Goal: Use online tool/utility: Utilize a website feature to perform a specific function

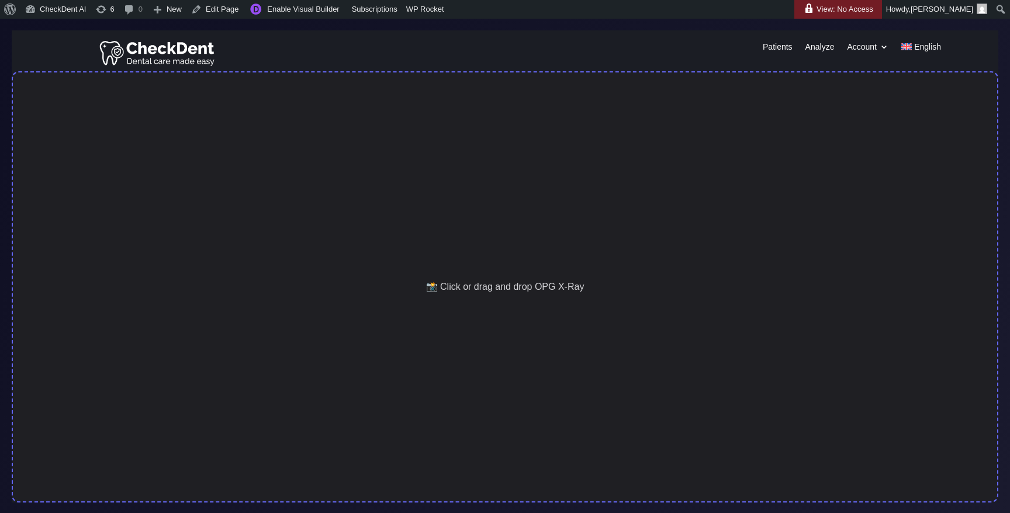
click at [443, 243] on div "📸 Click or drag and drop OPG X-Ray" at bounding box center [505, 286] width 986 height 431
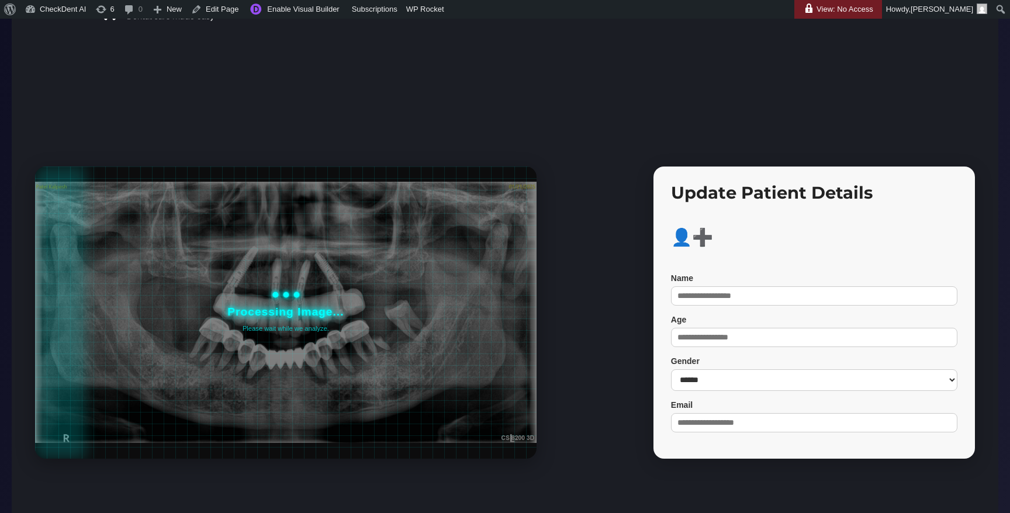
scroll to position [47, 0]
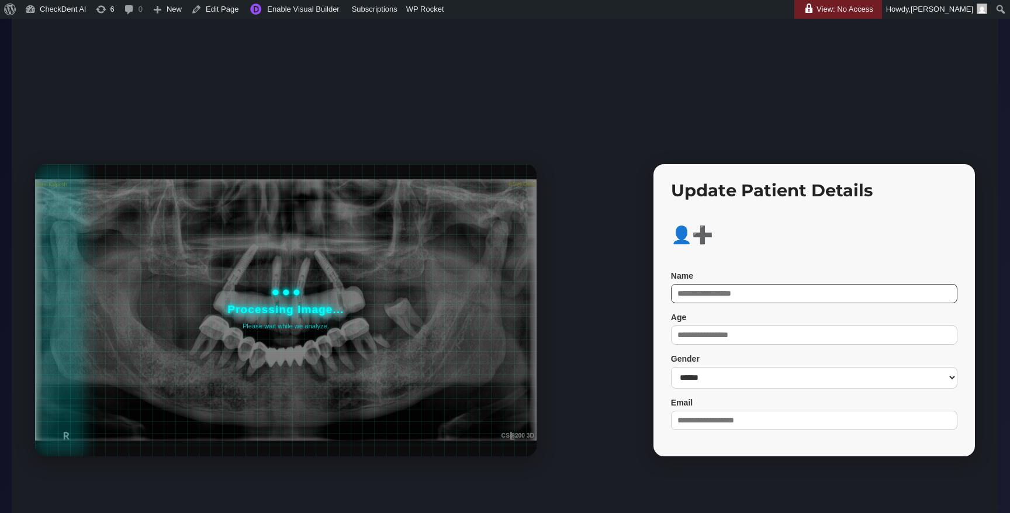
click at [701, 290] on input "Name" at bounding box center [814, 293] width 286 height 19
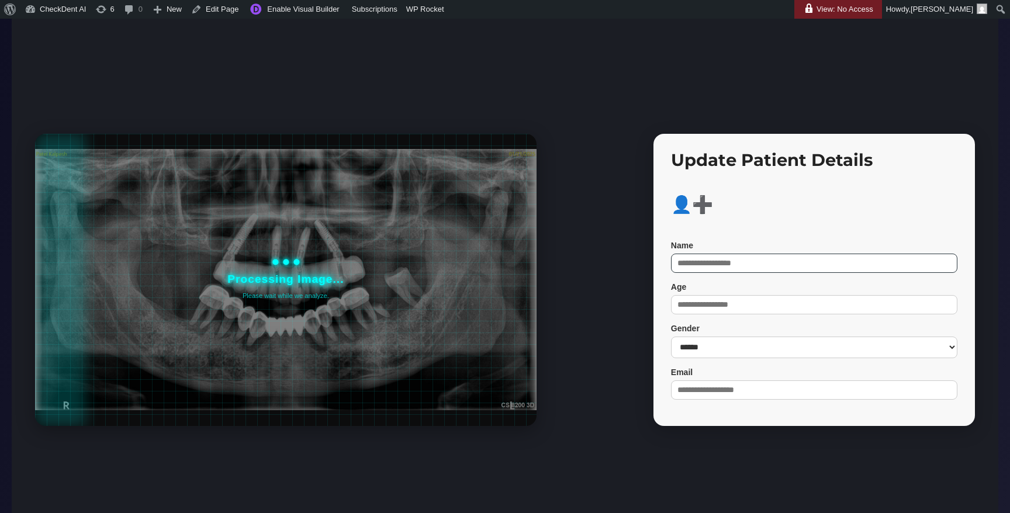
scroll to position [0, 0]
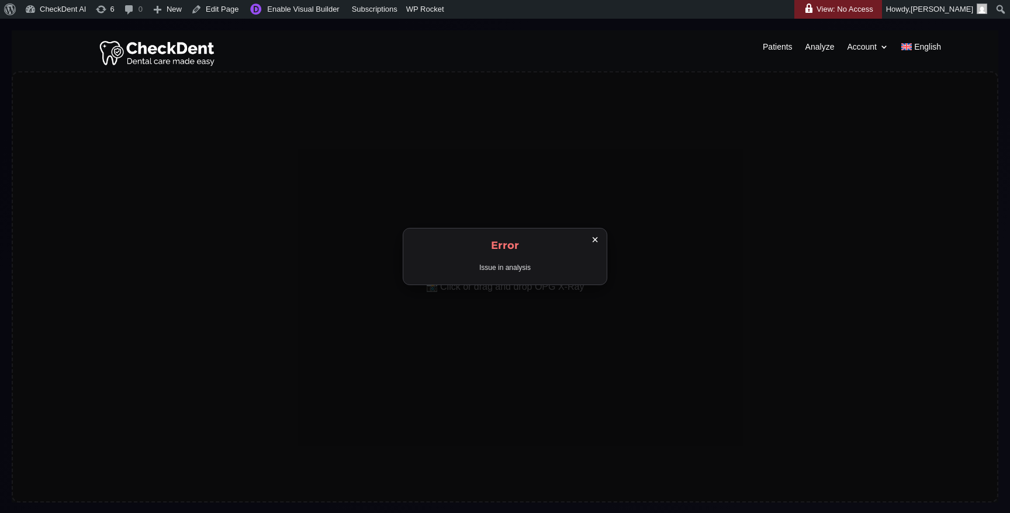
click at [596, 240] on span "×" at bounding box center [594, 239] width 7 height 11
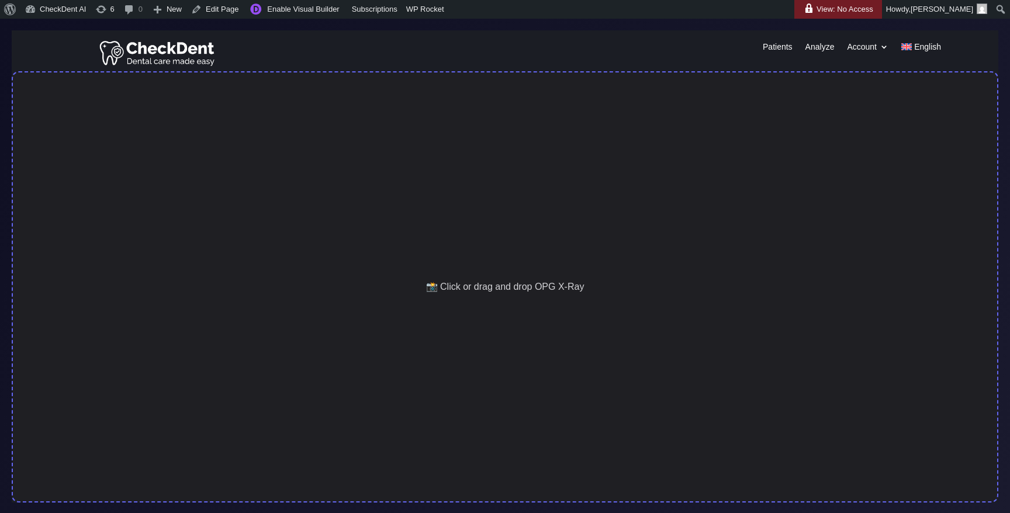
click at [509, 274] on div "📸 Click or drag and drop OPG X-Ray" at bounding box center [505, 286] width 986 height 431
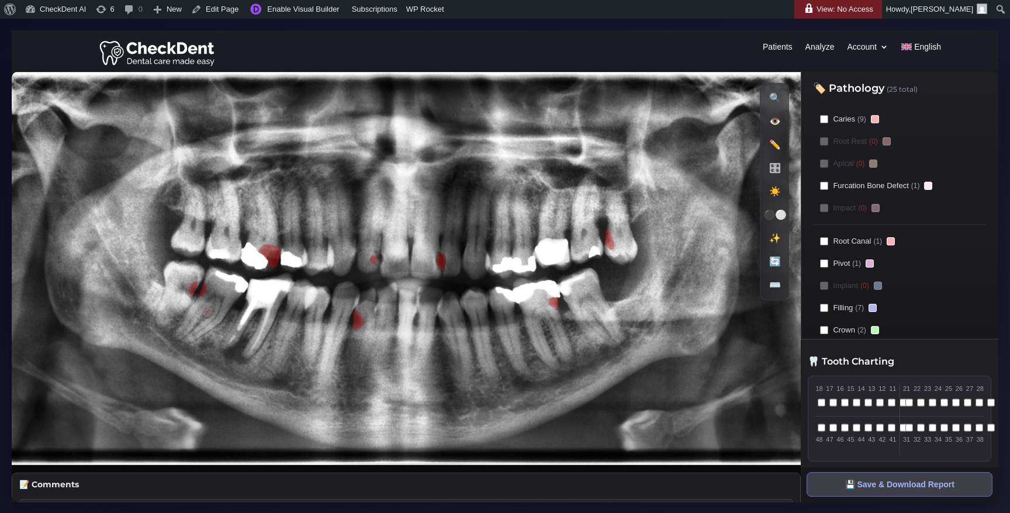
click at [524, 370] on icon at bounding box center [406, 268] width 789 height 394
click at [386, 195] on image at bounding box center [406, 268] width 789 height 394
click at [307, 16] on link "Enable Visual Builder" at bounding box center [293, 9] width 100 height 19
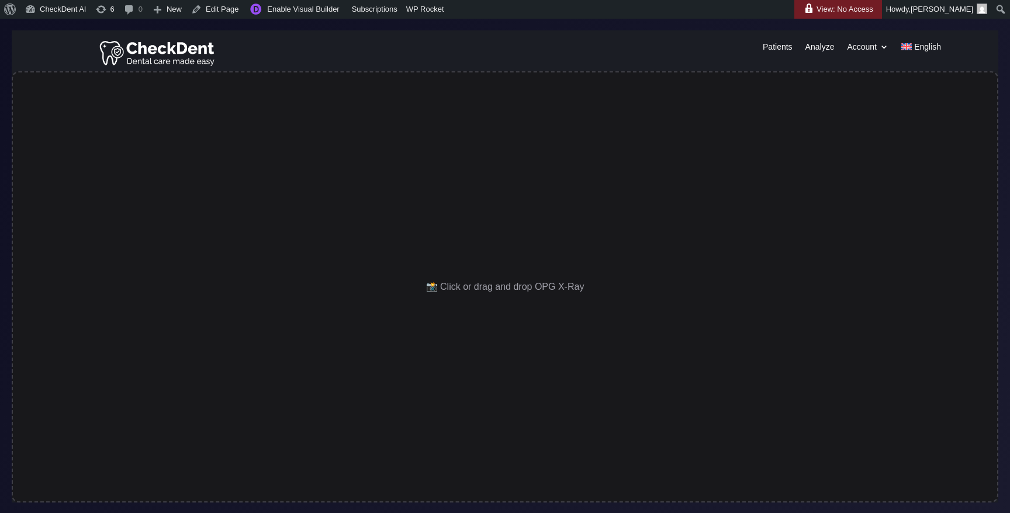
click at [162, 58] on img at bounding box center [157, 52] width 117 height 29
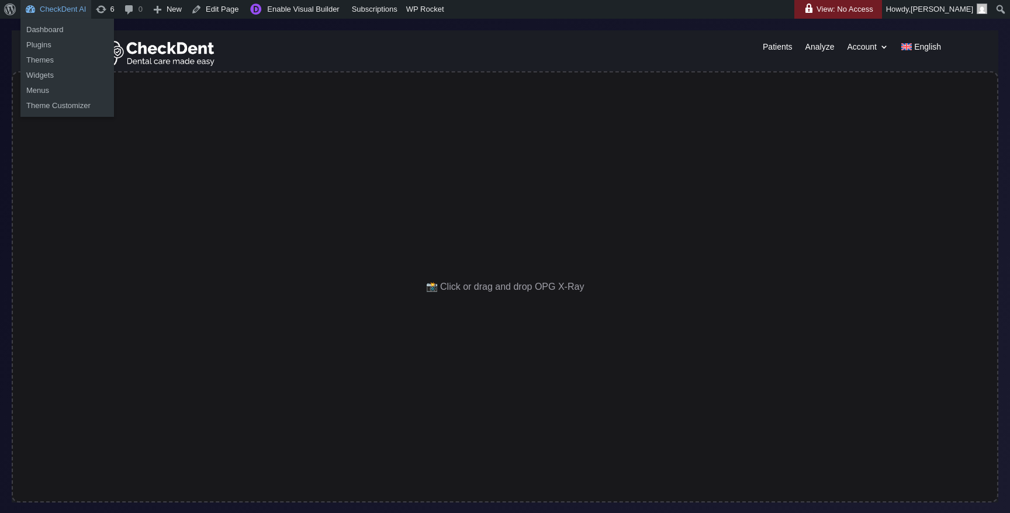
click at [70, 11] on link "CheckDent AI" at bounding box center [55, 9] width 71 height 19
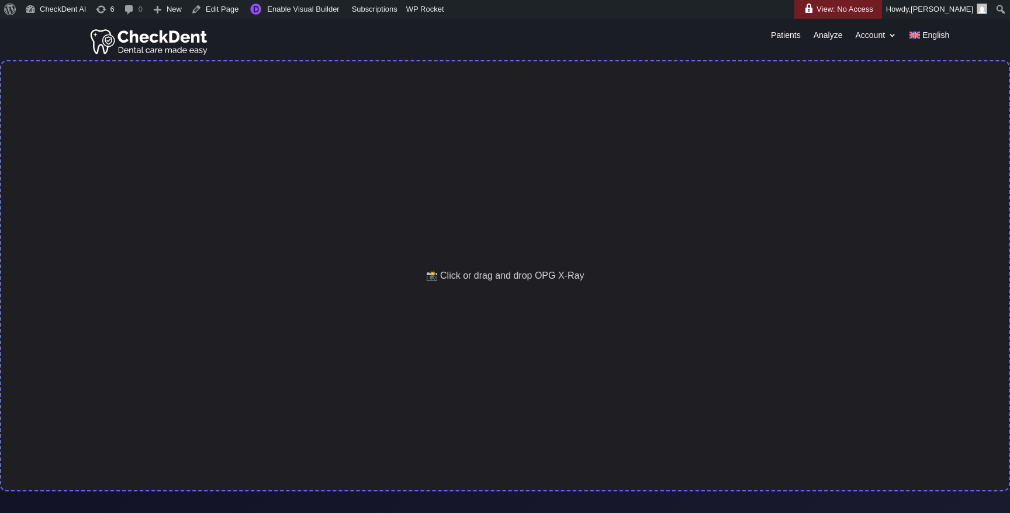
click at [372, 241] on div "📸 Click or drag and drop OPG X-Ray" at bounding box center [505, 275] width 1010 height 431
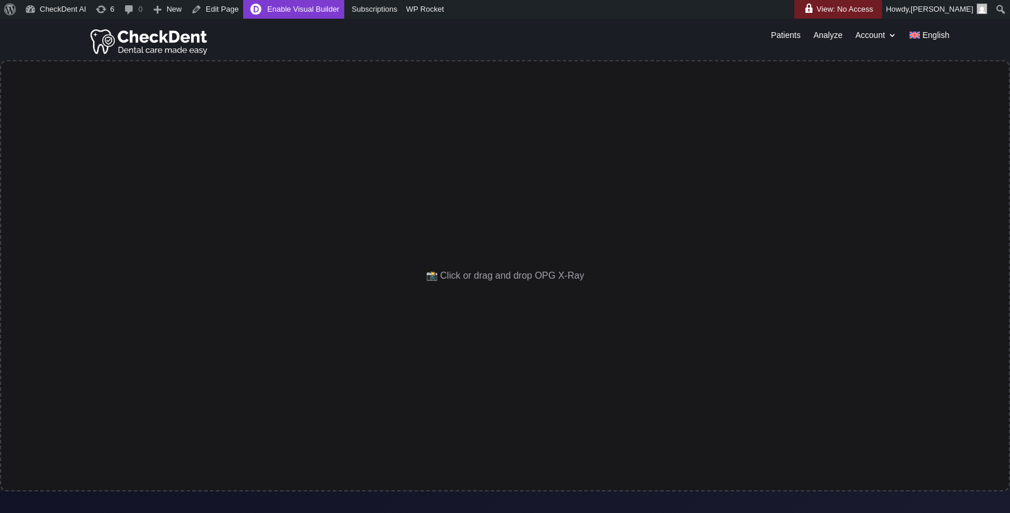
click at [310, 13] on link "Enable Visual Builder" at bounding box center [293, 9] width 100 height 19
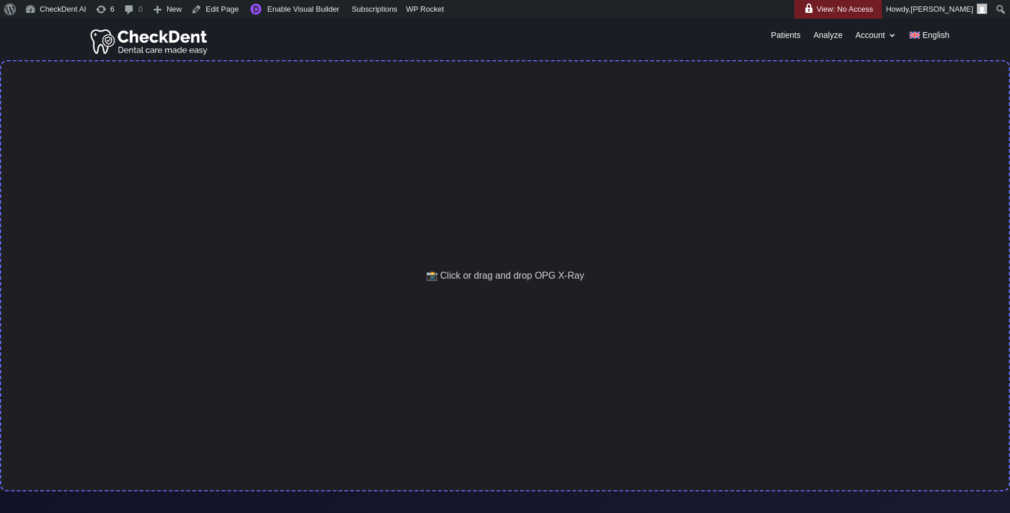
scroll to position [19, 0]
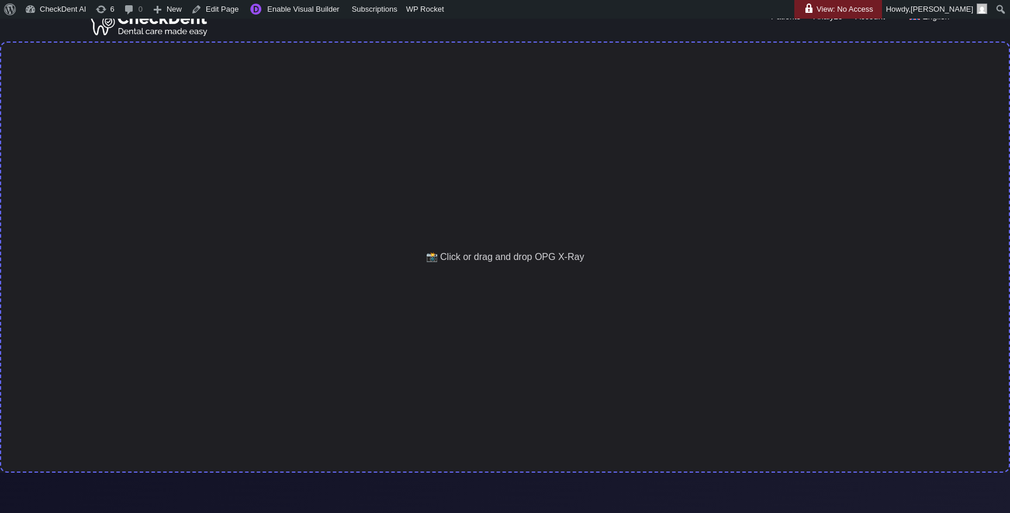
click at [402, 287] on div "📸 Click or drag and drop OPG X-Ray" at bounding box center [505, 256] width 1010 height 431
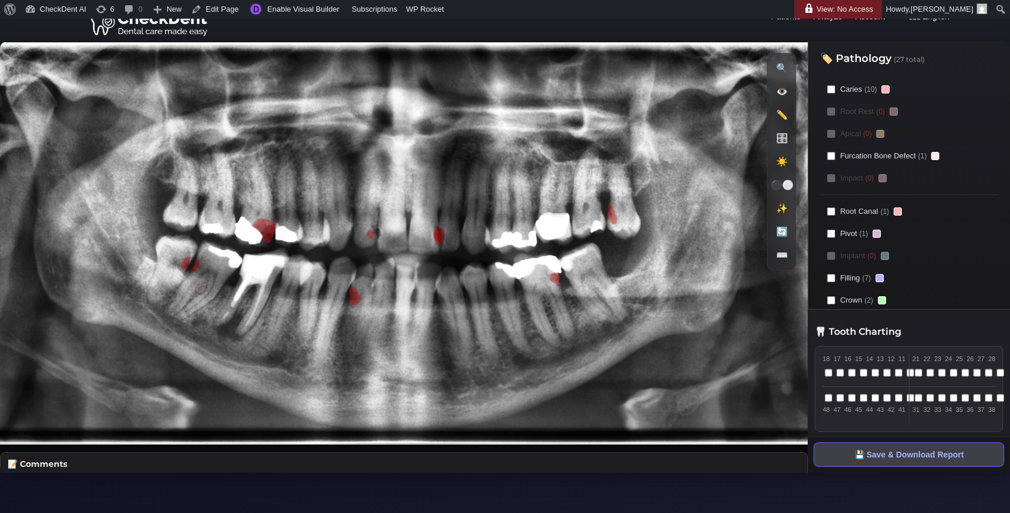
click at [559, 313] on icon at bounding box center [403, 243] width 807 height 404
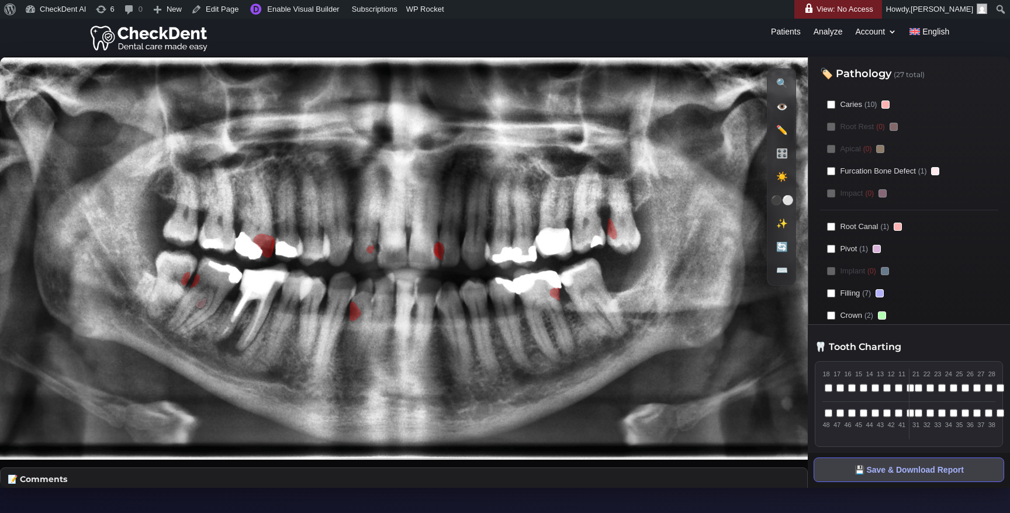
scroll to position [0, 0]
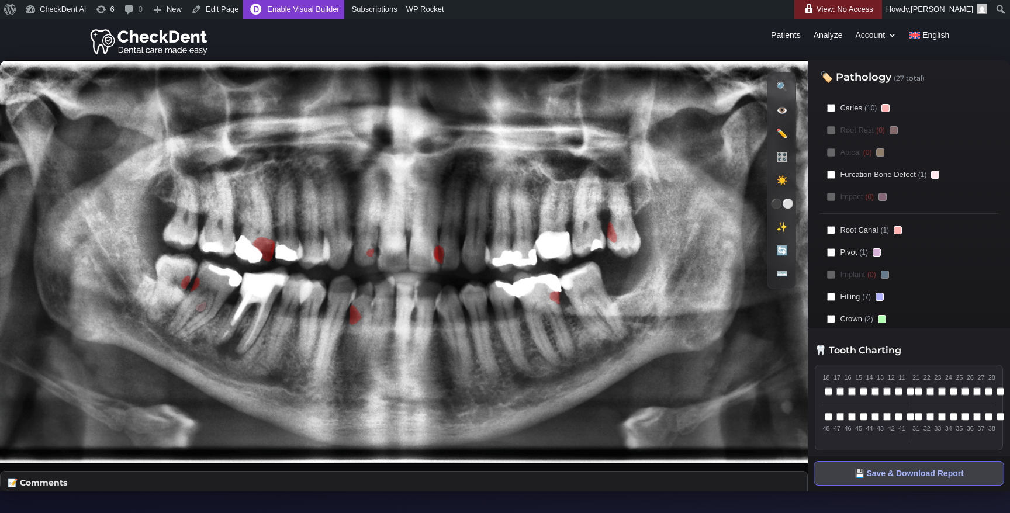
click at [315, 11] on link "Enable Visual Builder" at bounding box center [293, 9] width 100 height 19
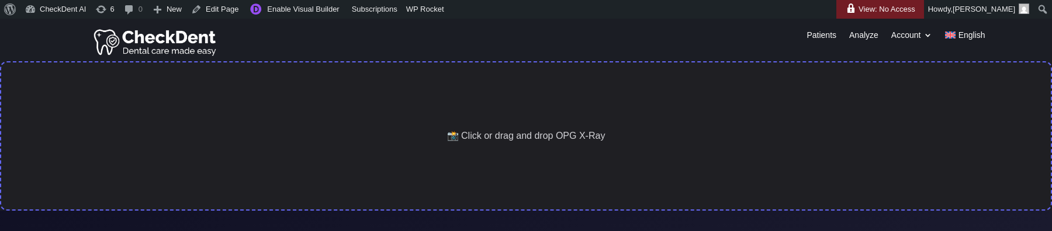
click at [253, 113] on div "📸 Click or drag and drop OPG X-Ray" at bounding box center [526, 136] width 1052 height 150
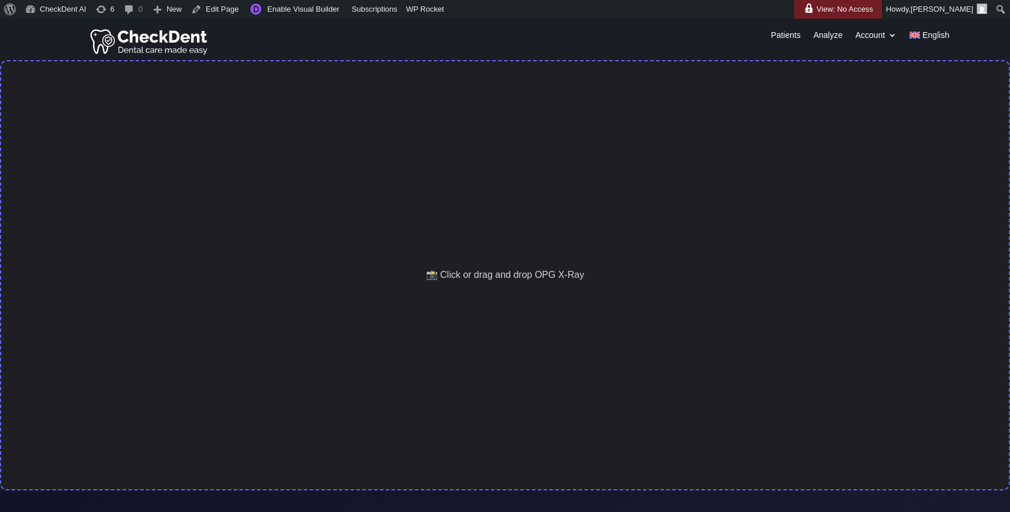
click at [426, 197] on div "📸 Click or drag and drop OPG X-Ray" at bounding box center [505, 275] width 1010 height 431
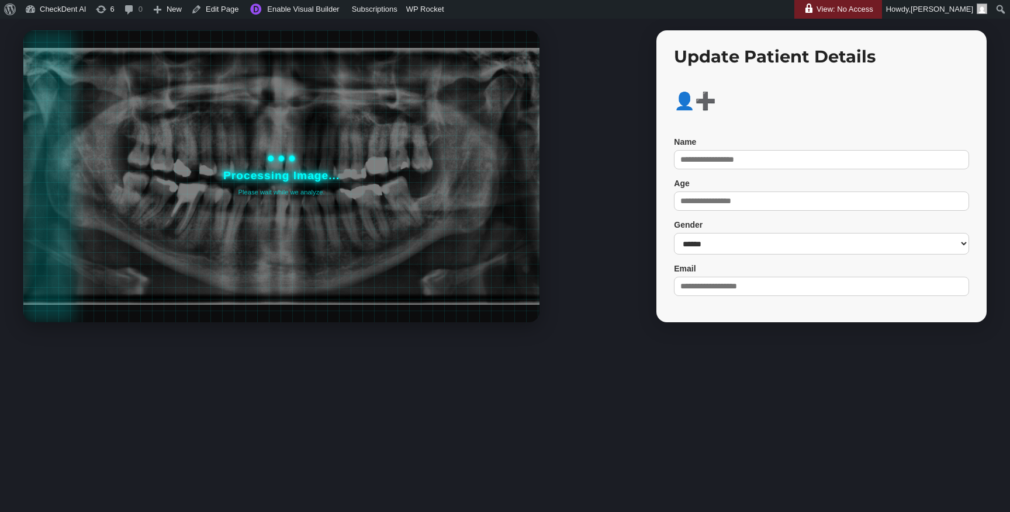
scroll to position [177, 0]
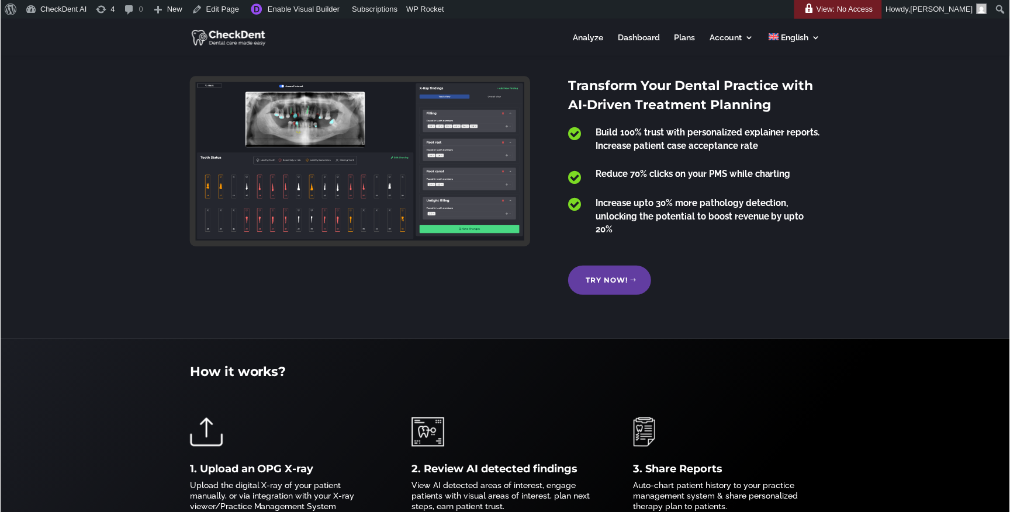
scroll to position [318, 0]
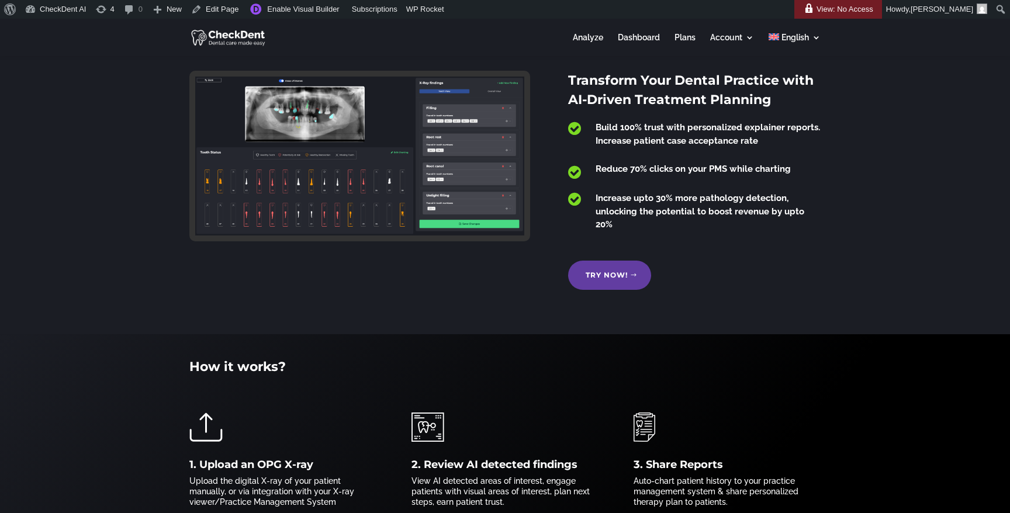
click at [86, 460] on div "How it works? 1. Upload an OPG X-ray Upload the digital X-ray of your patient m…" at bounding box center [505, 444] width 1010 height 220
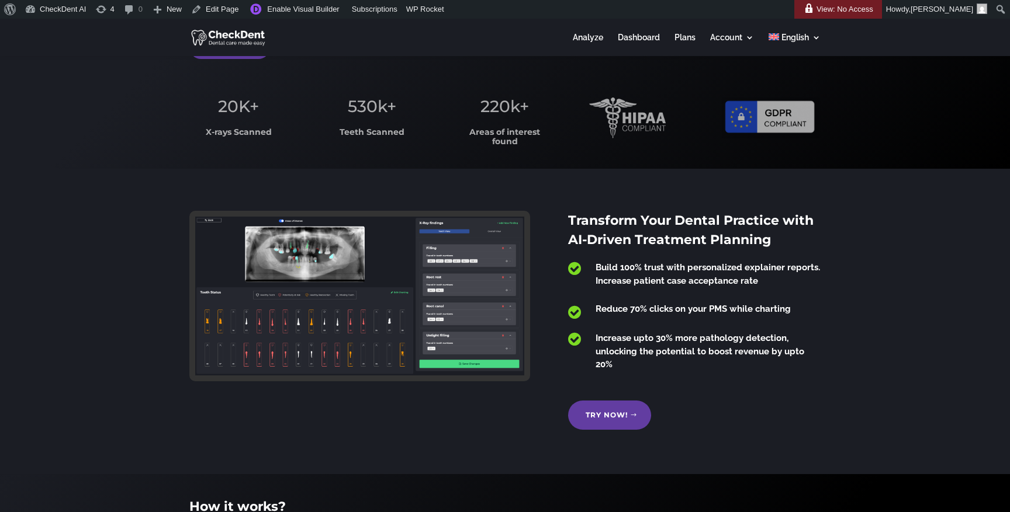
scroll to position [0, 0]
